Goal: Task Accomplishment & Management: Use online tool/utility

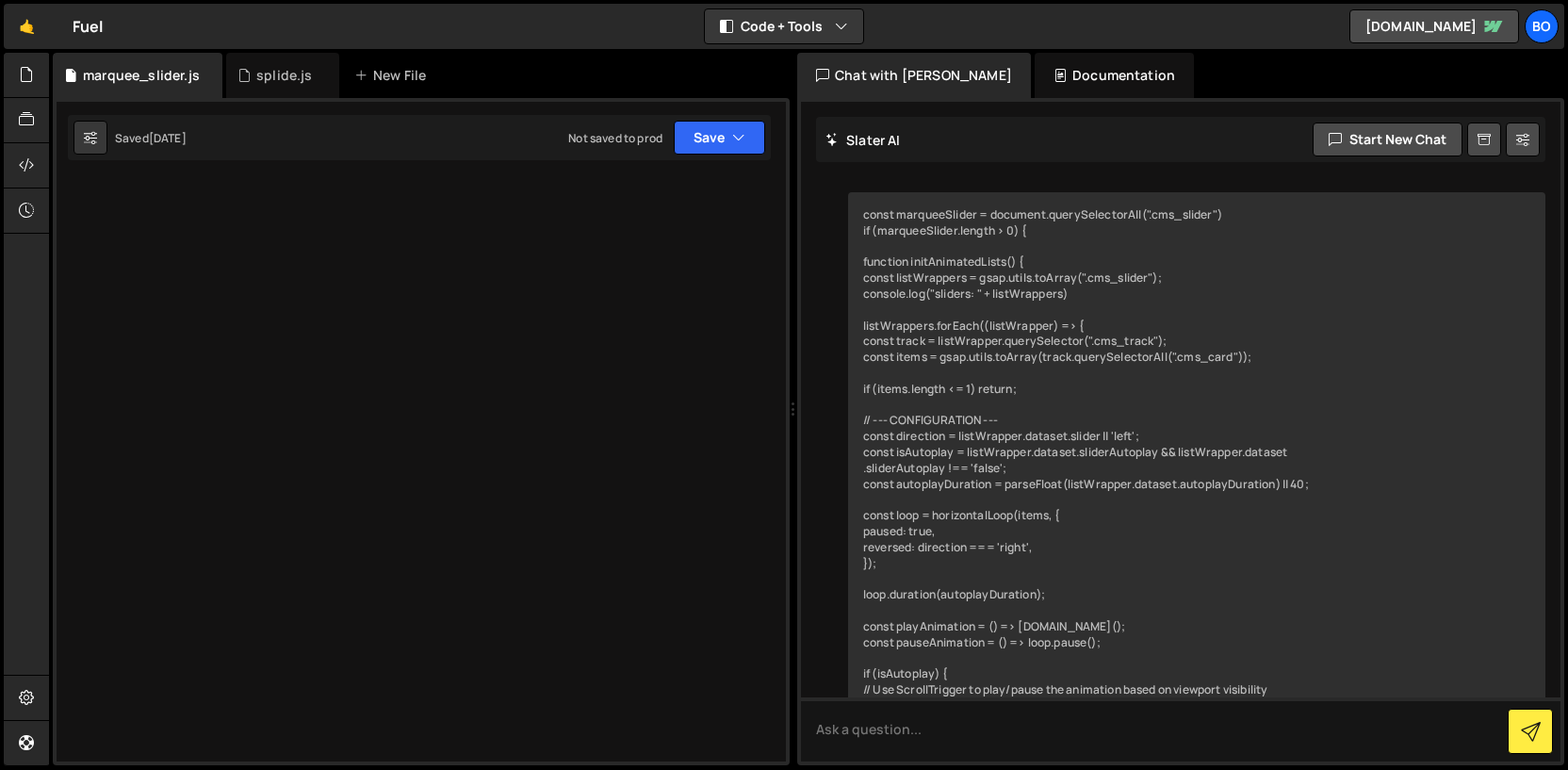
scroll to position [6990, 0]
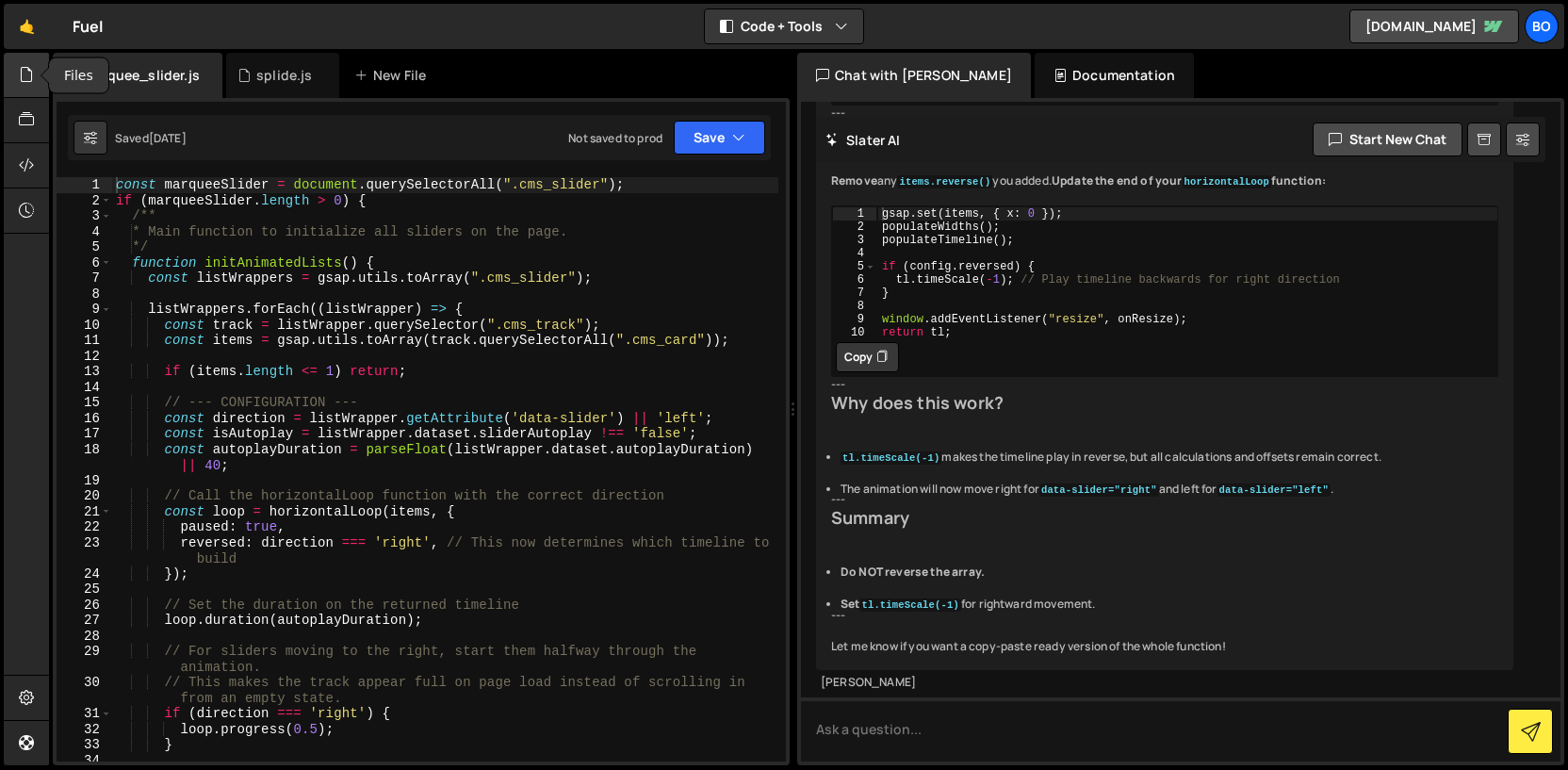
click at [24, 79] on icon at bounding box center [27, 75] width 15 height 21
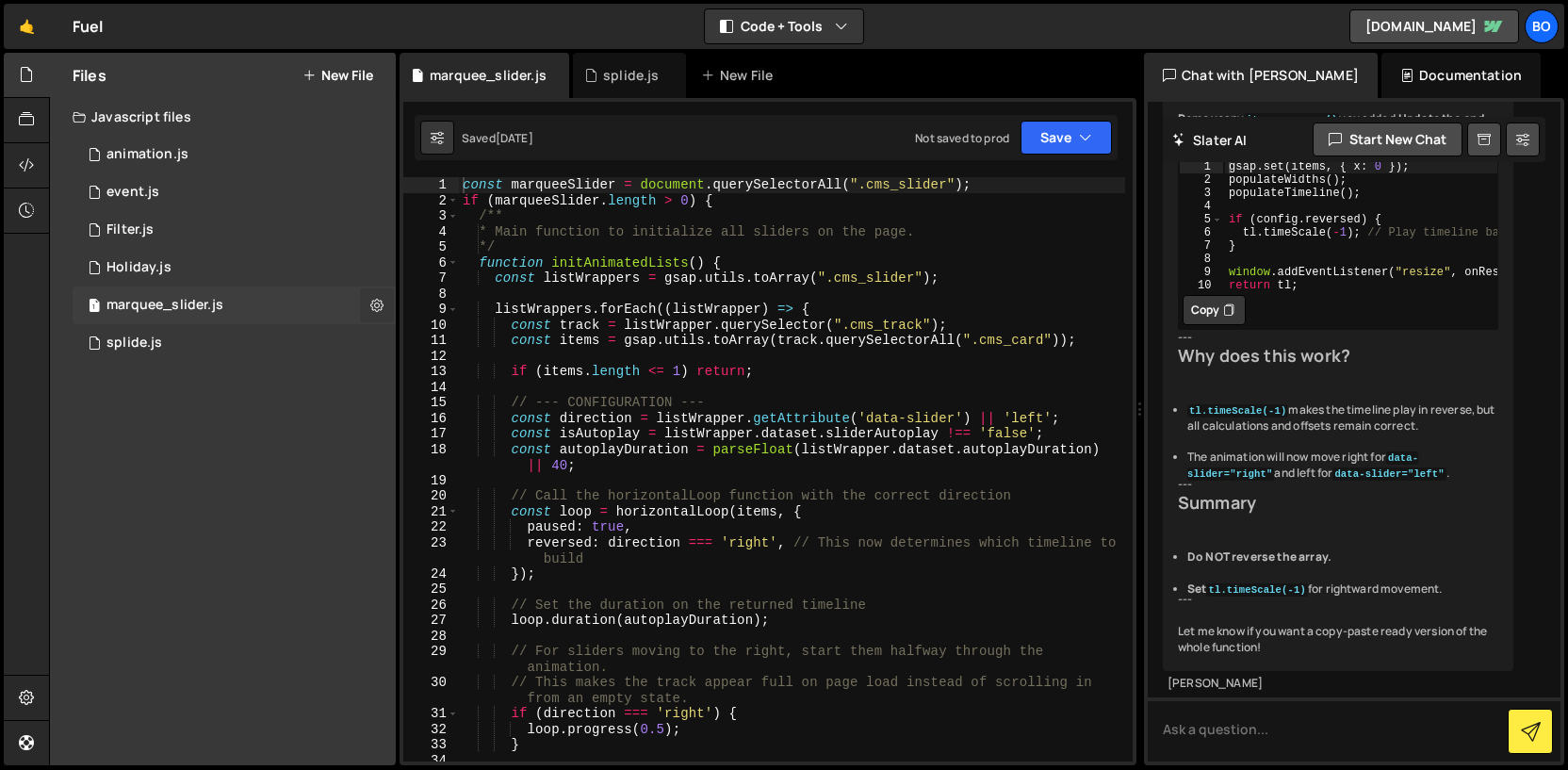
click at [383, 302] on icon at bounding box center [377, 304] width 13 height 18
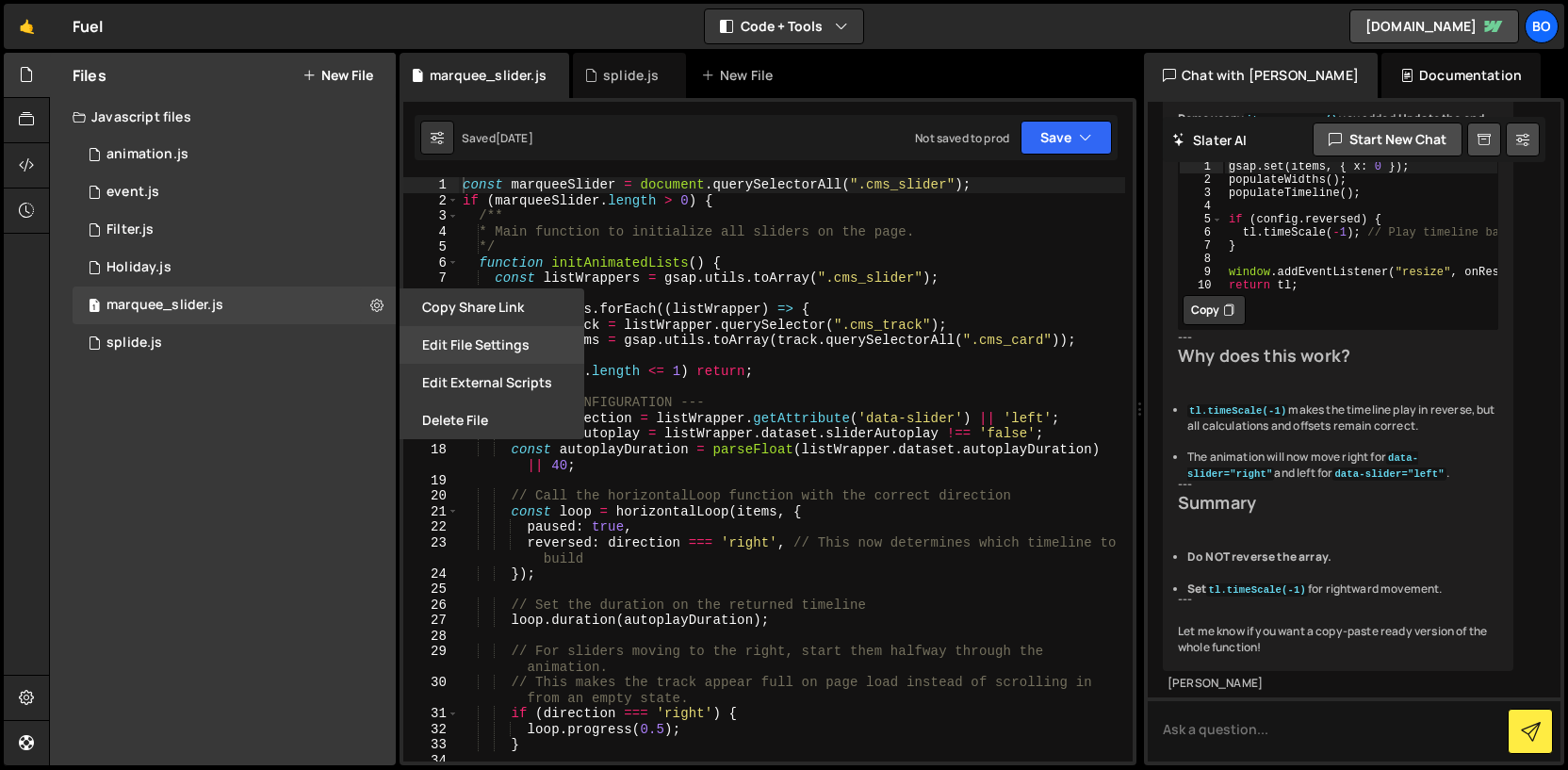
click at [432, 336] on button "Edit File Settings" at bounding box center [492, 344] width 185 height 37
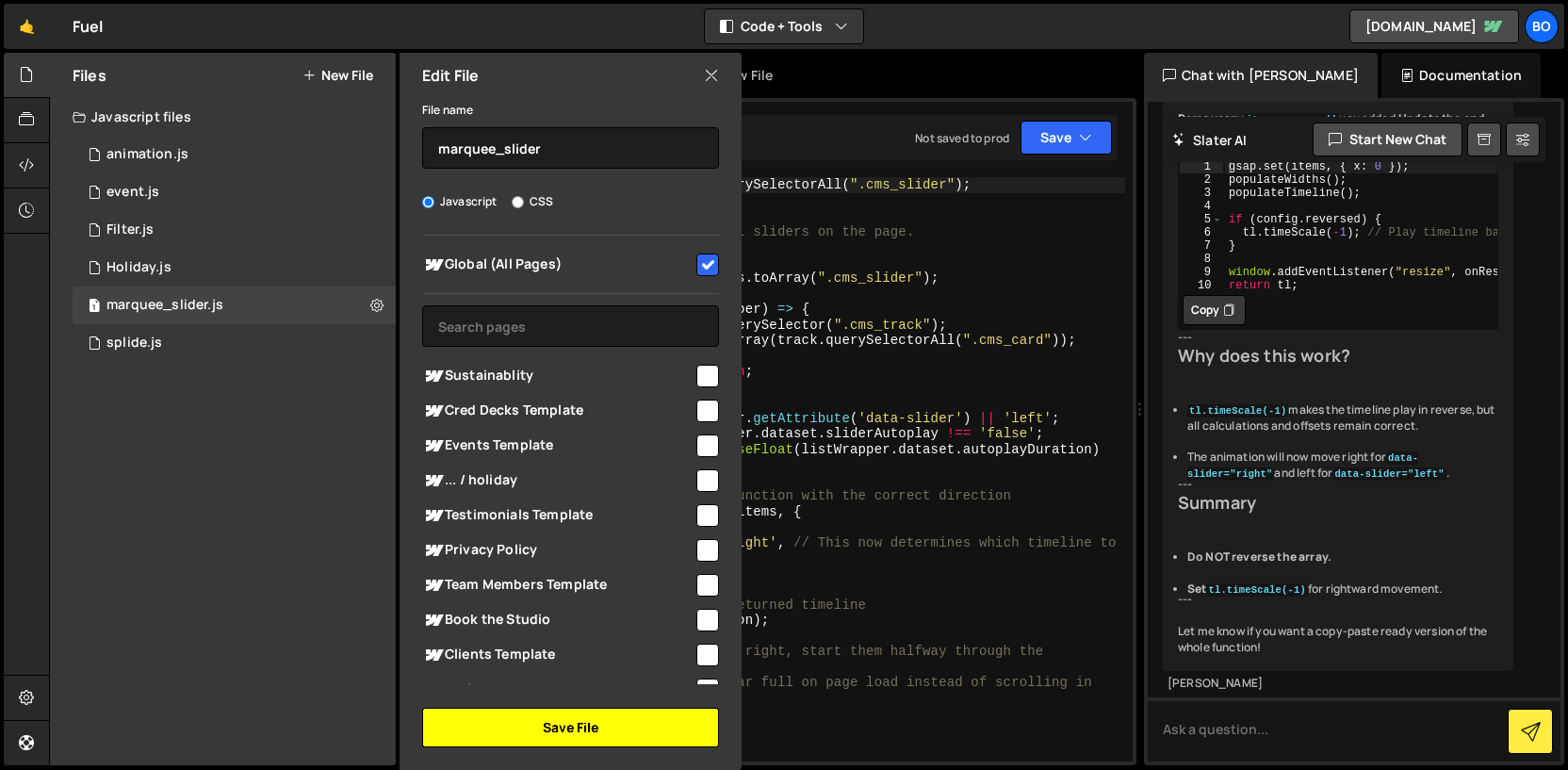
click at [643, 719] on button "Save File" at bounding box center [570, 727] width 297 height 39
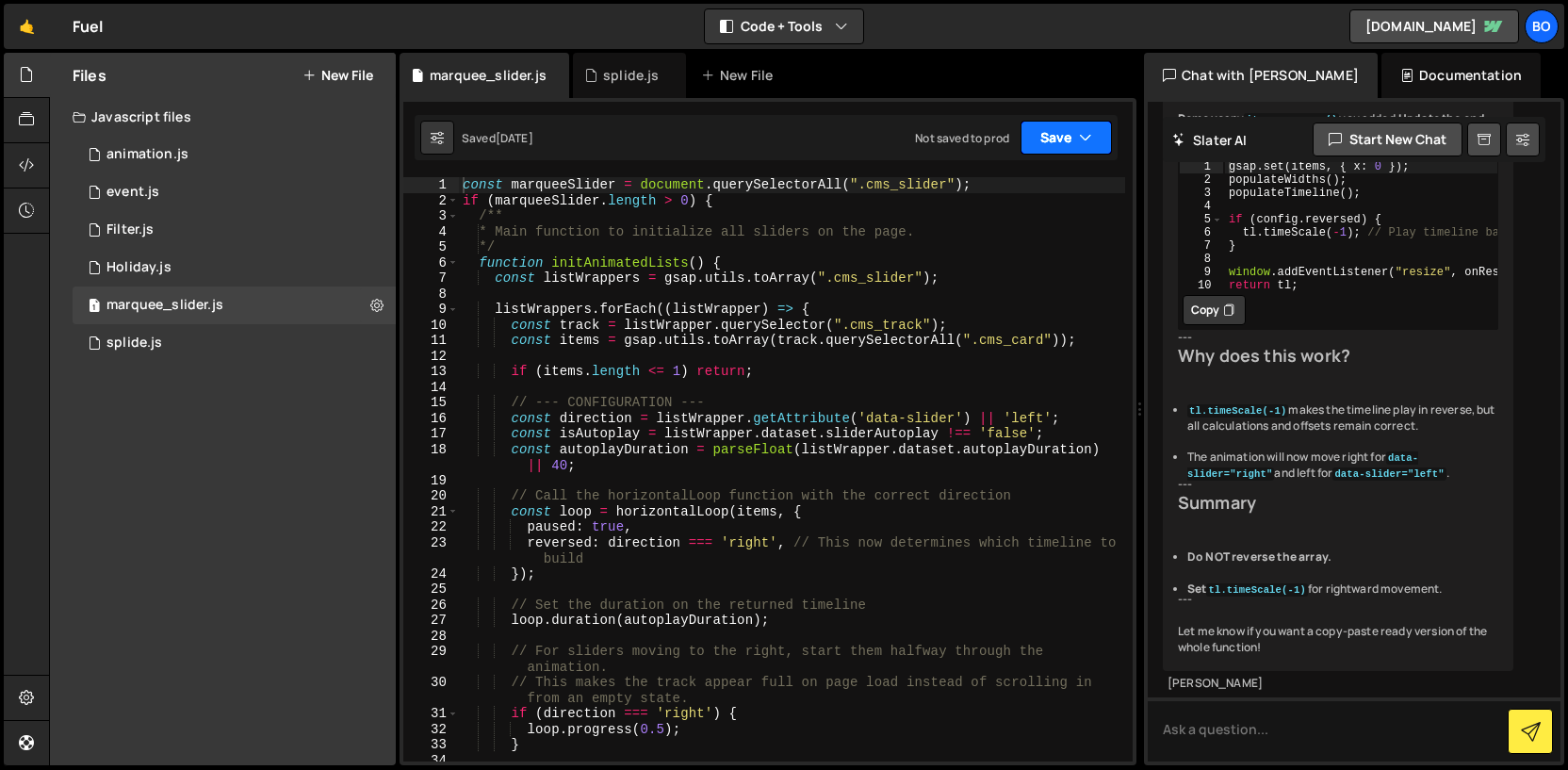
click at [1044, 129] on button "Save" at bounding box center [1067, 137] width 92 height 33
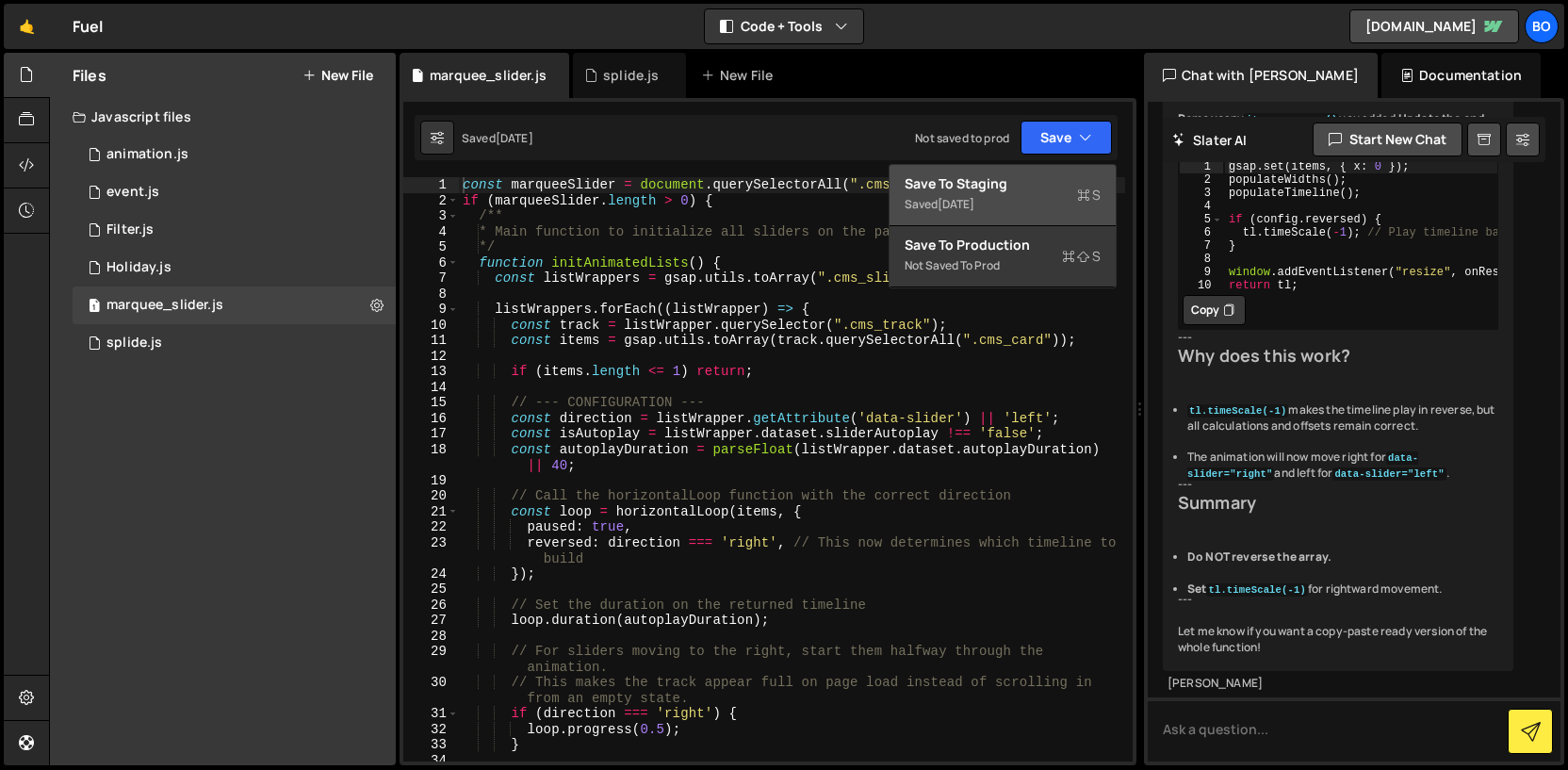
click at [1028, 183] on div "Save to Staging S" at bounding box center [1003, 184] width 196 height 19
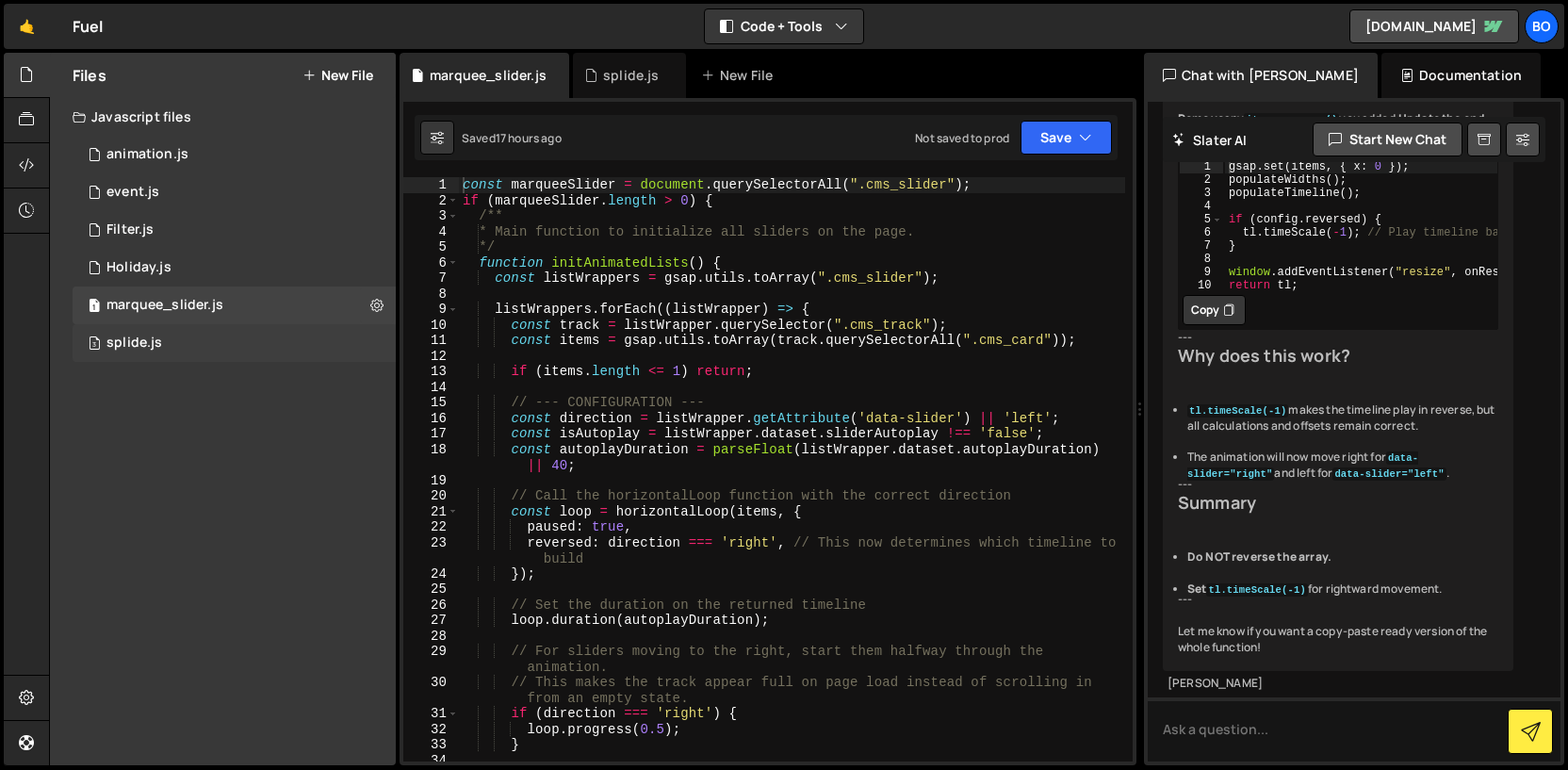
click at [262, 337] on div "3 splide.js 0" at bounding box center [234, 342] width 323 height 37
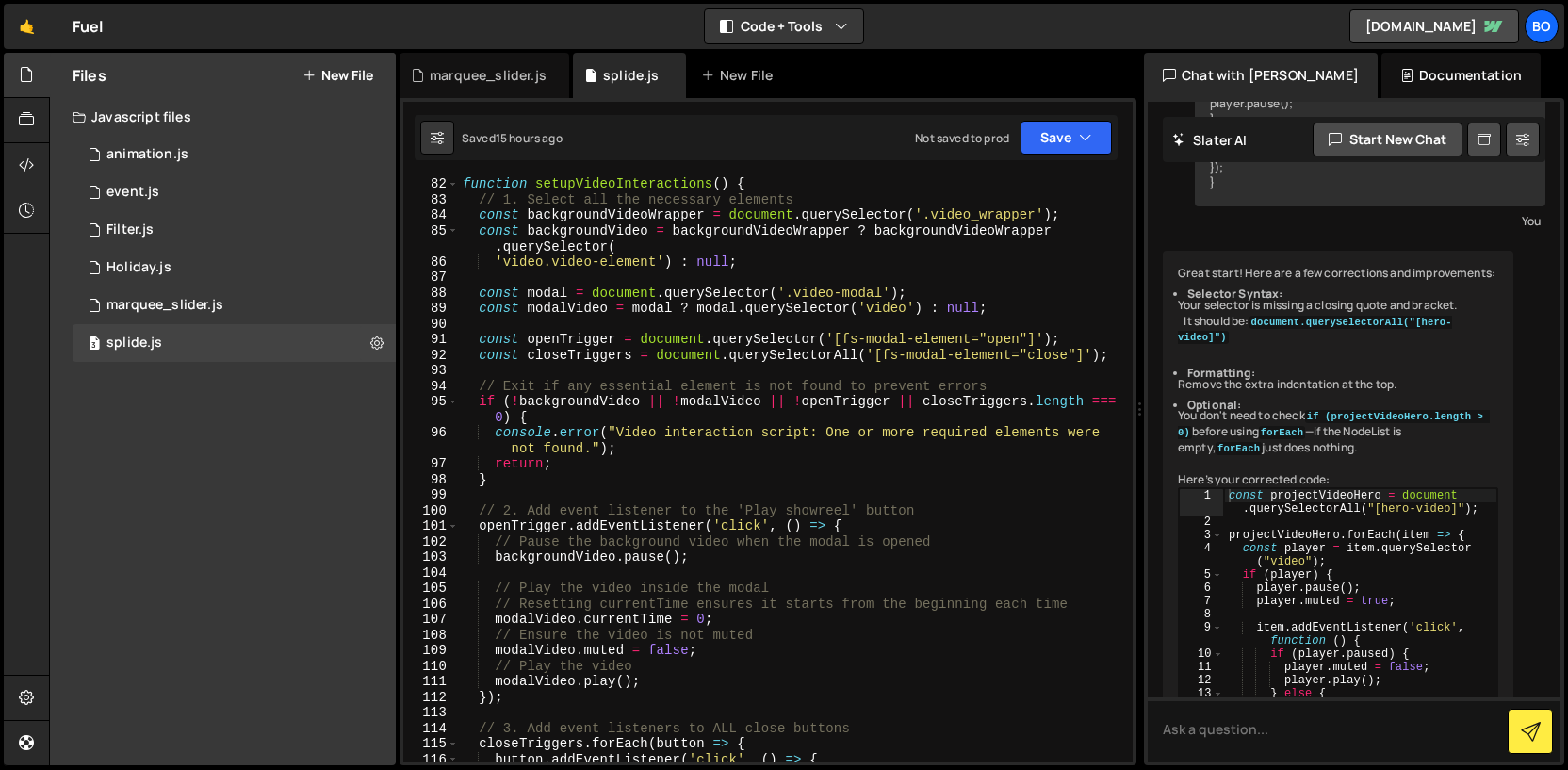
scroll to position [1276, 0]
click at [212, 184] on div "1 event.js 0" at bounding box center [234, 191] width 323 height 37
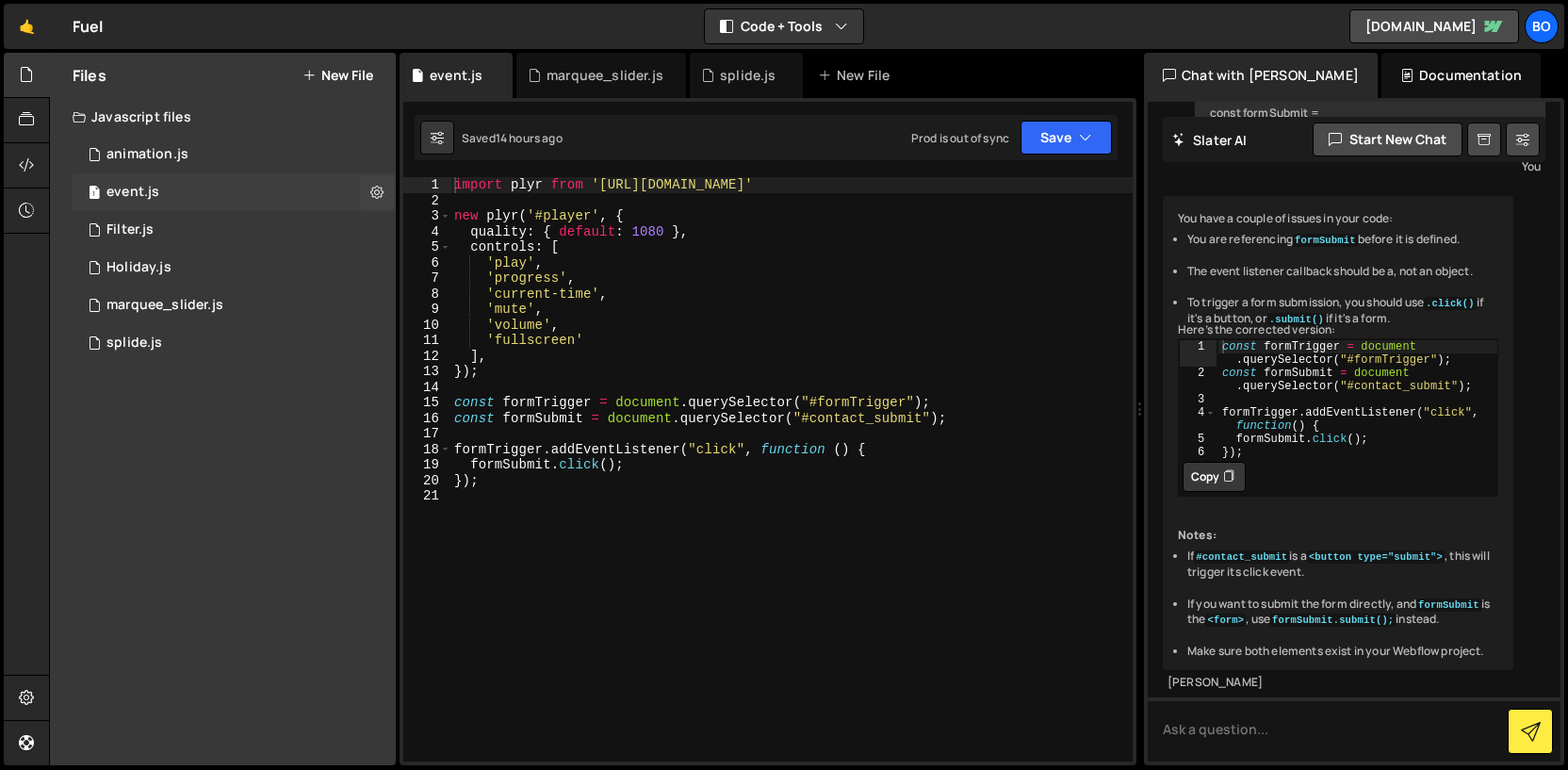
scroll to position [1280, 0]
click at [254, 240] on div "1 Filter.js 0" at bounding box center [234, 230] width 323 height 37
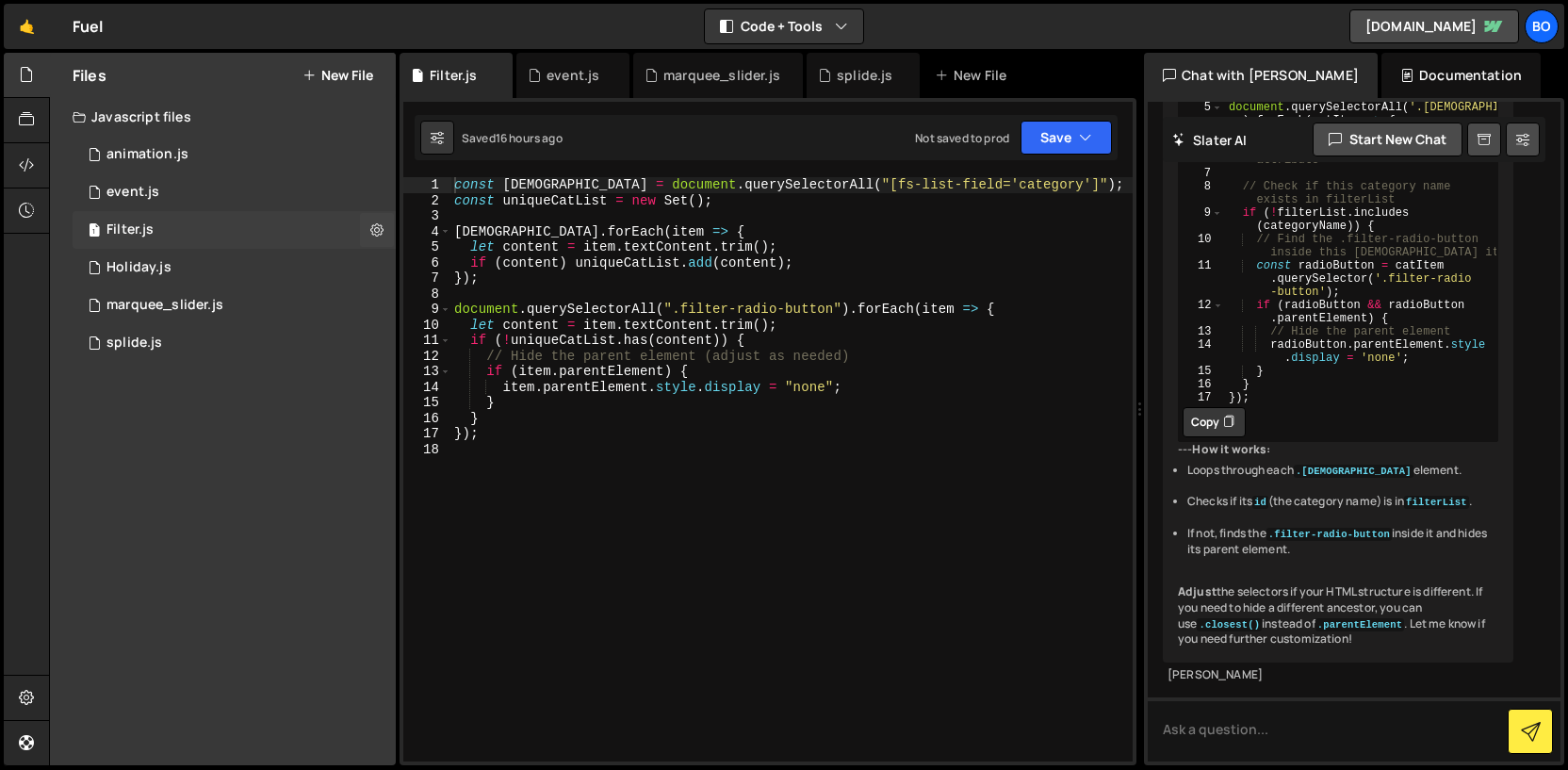
scroll to position [5481, 0]
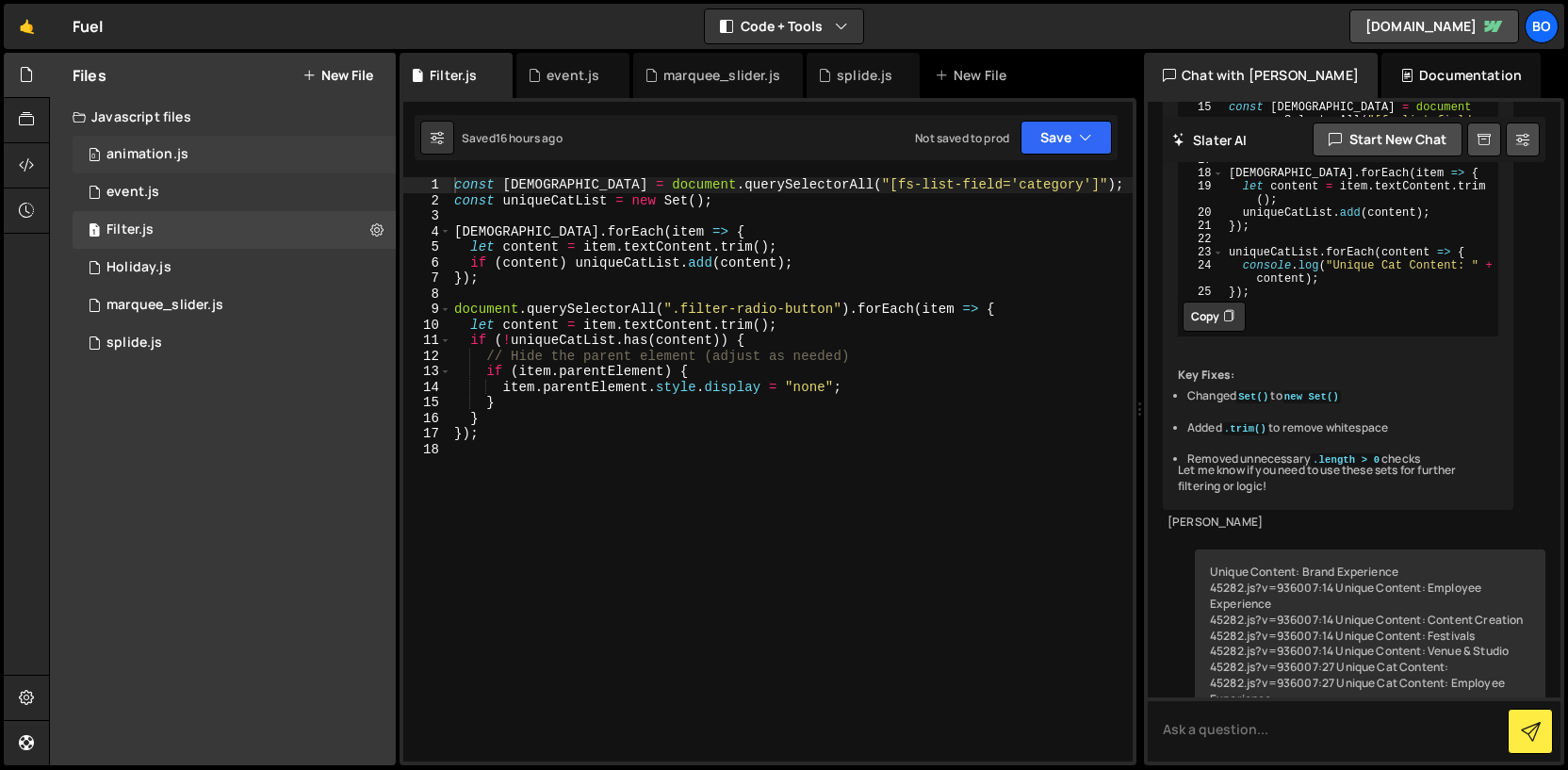
click at [218, 157] on div "0 animation.js 0" at bounding box center [234, 154] width 323 height 37
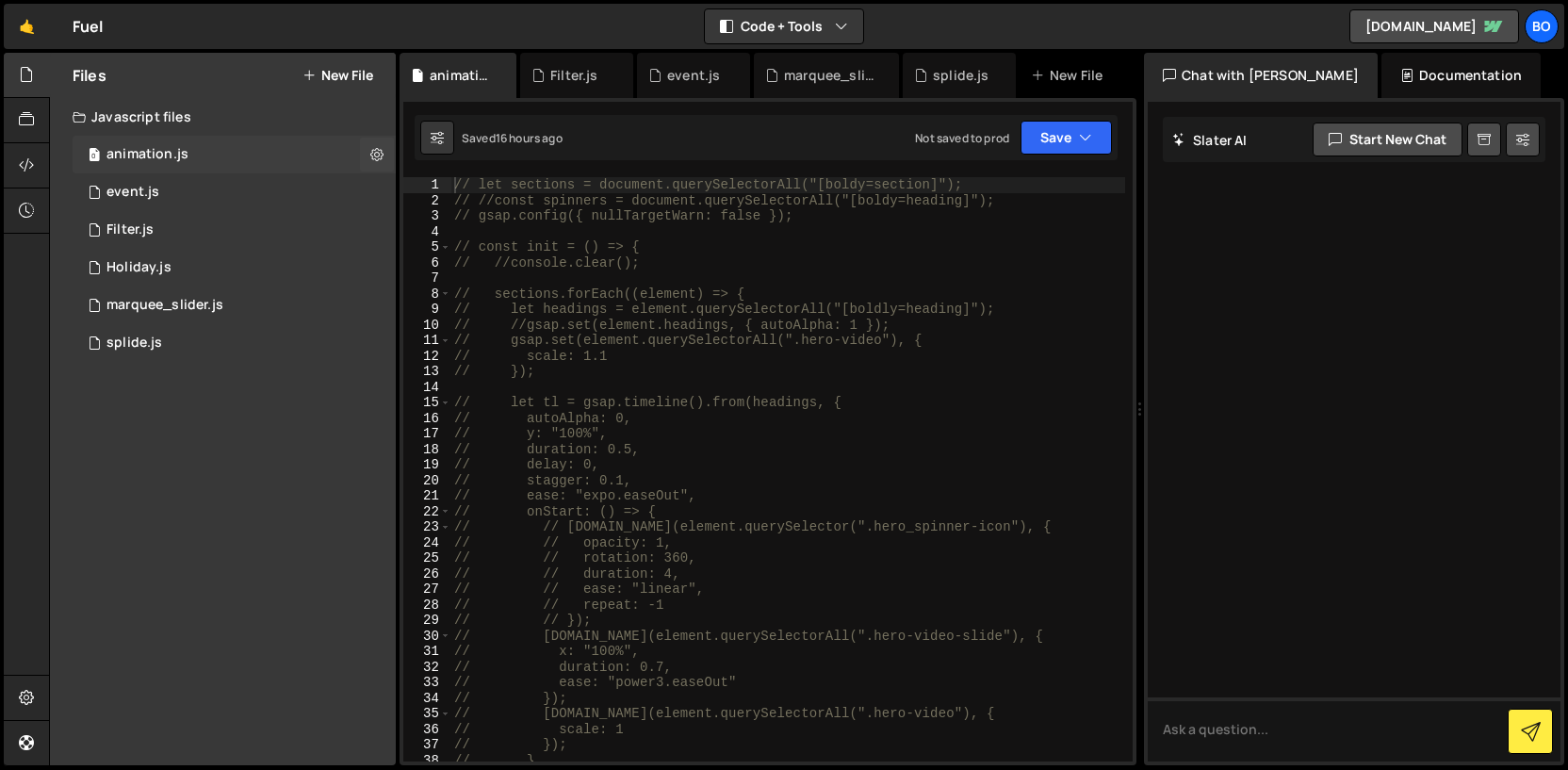
scroll to position [0, 0]
click at [241, 269] on div "1 Holiday.js 0" at bounding box center [234, 267] width 323 height 37
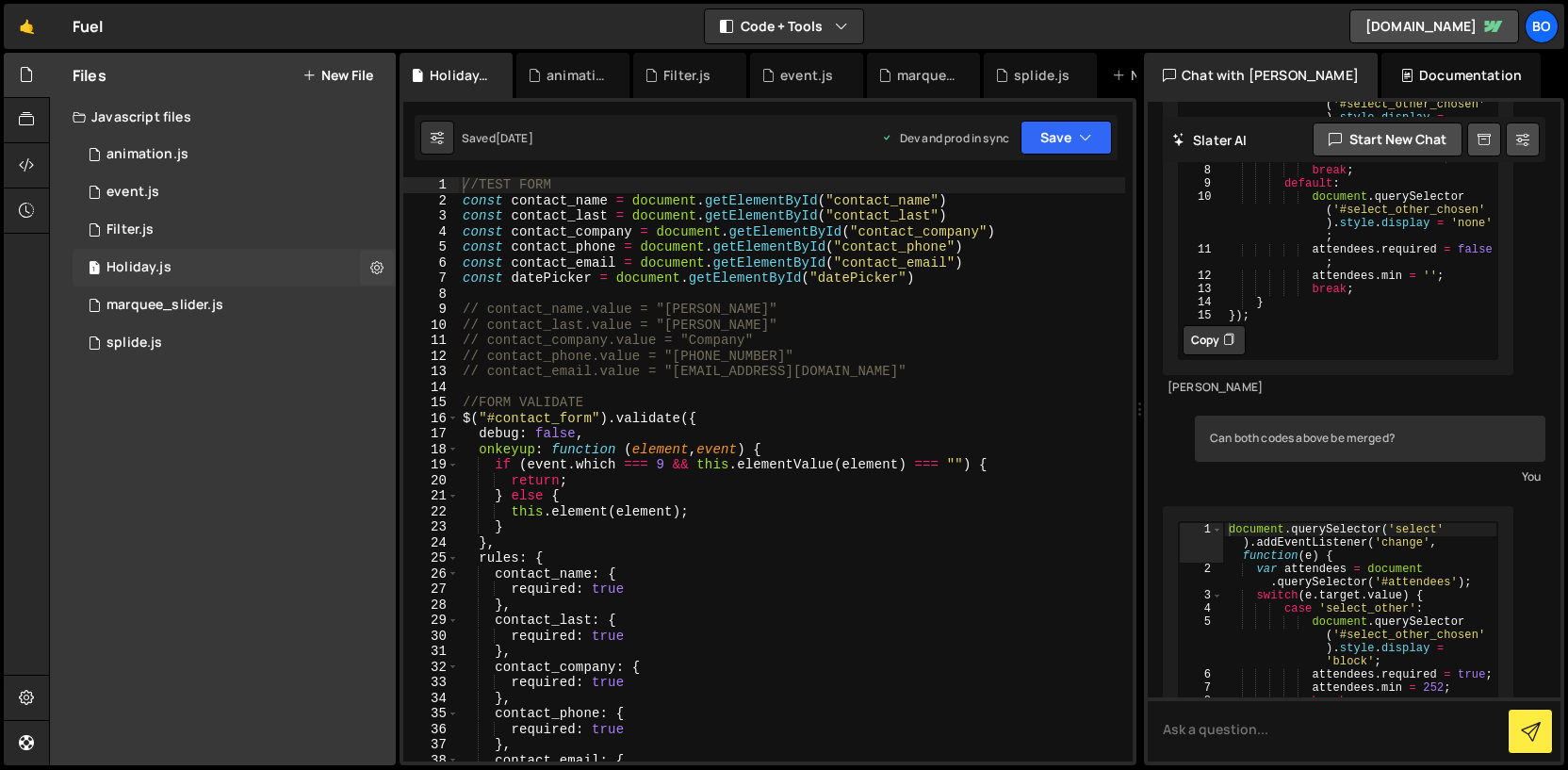
scroll to position [1236, 0]
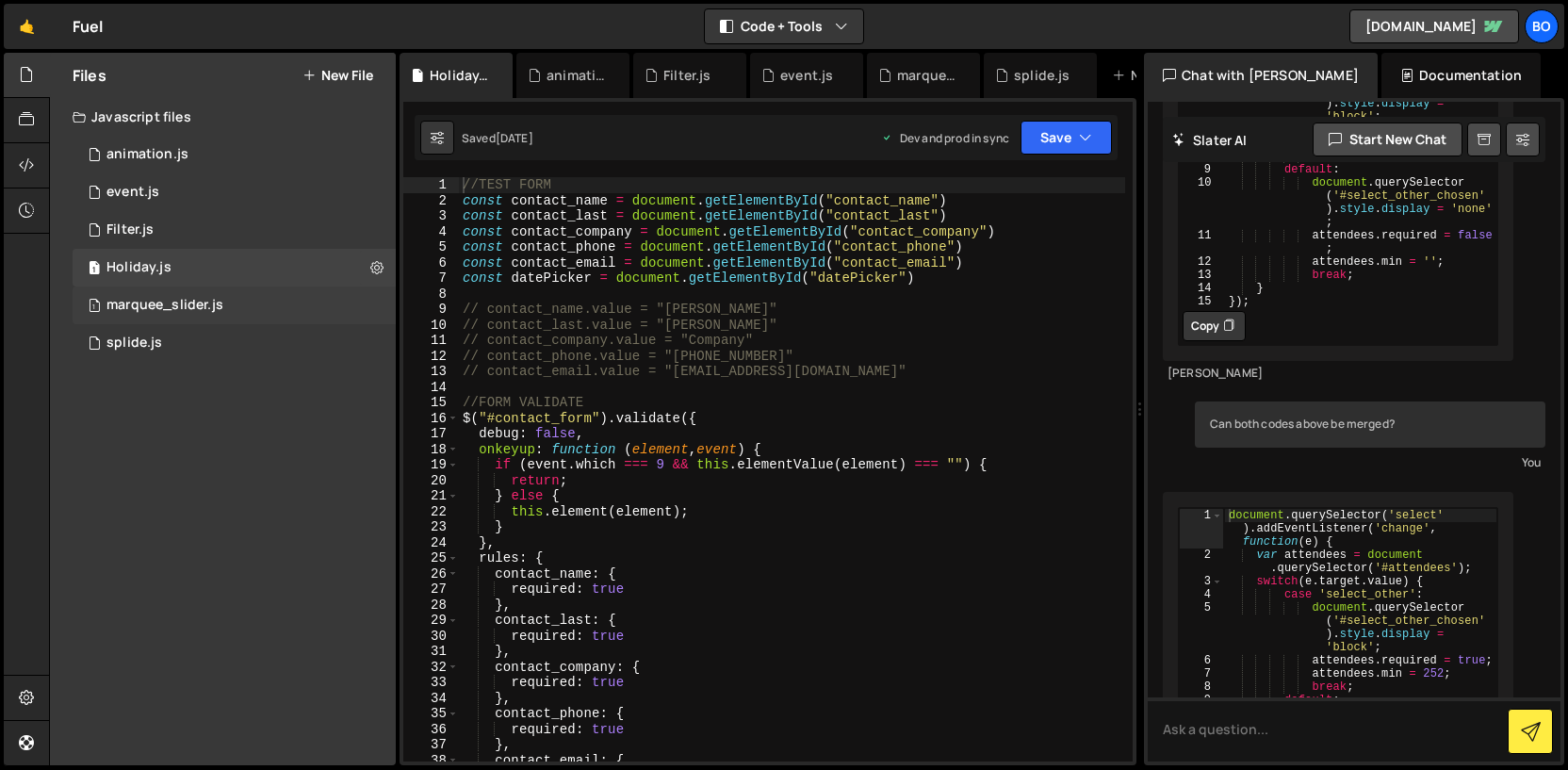
click at [245, 313] on div "1 marquee_slider.js 0" at bounding box center [234, 304] width 323 height 37
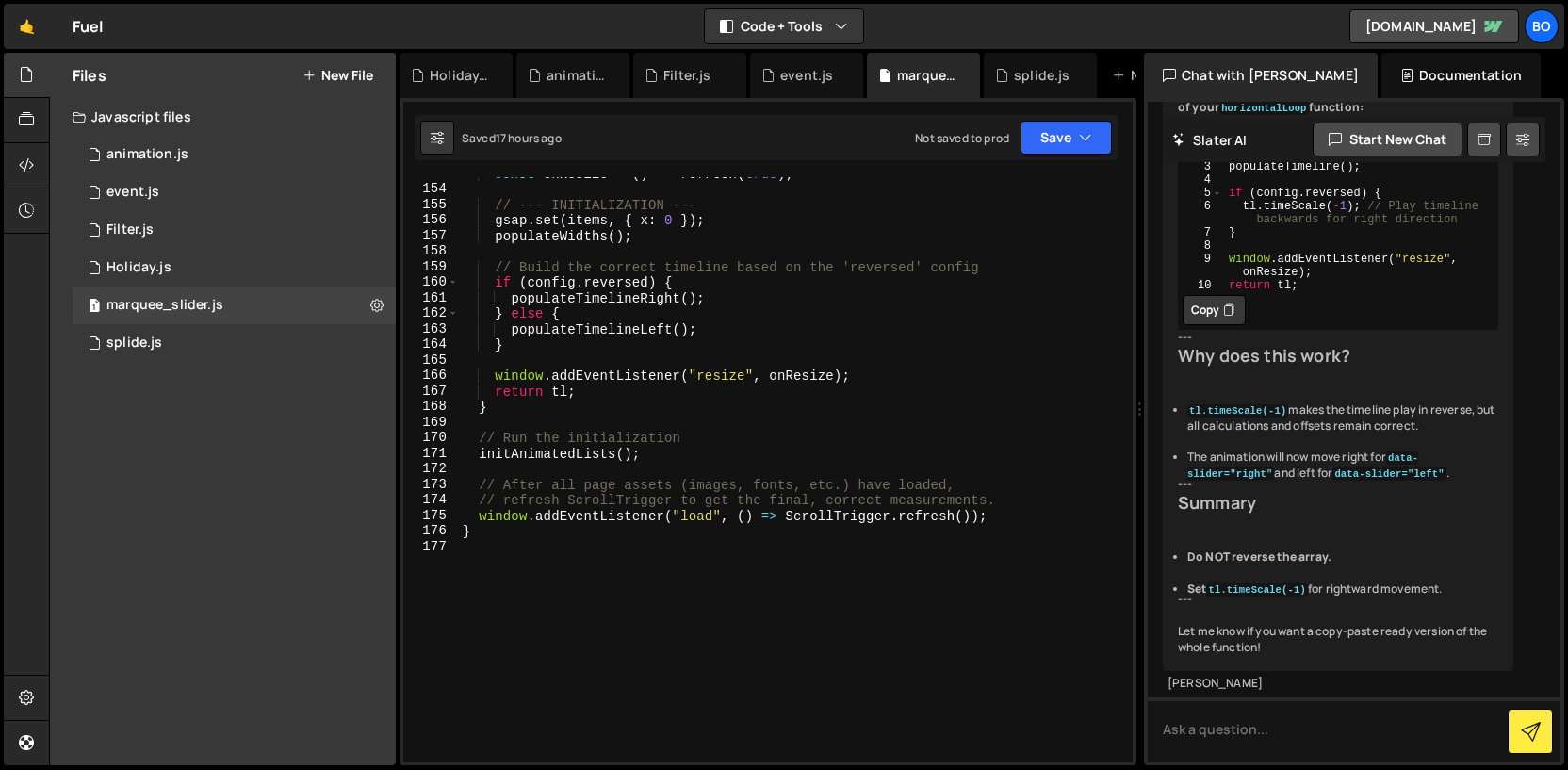
scroll to position [2544, 0]
